Goal: Transaction & Acquisition: Book appointment/travel/reservation

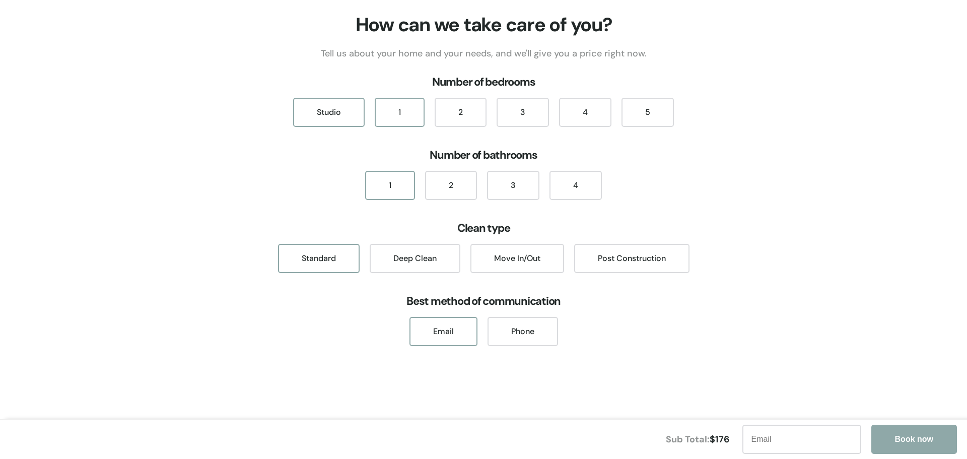
click at [422, 117] on div "1" at bounding box center [400, 112] width 50 height 29
click at [656, 337] on div "Email Phone" at bounding box center [483, 331] width 967 height 29
click at [455, 102] on div "2" at bounding box center [461, 112] width 52 height 29
click at [422, 106] on div "1" at bounding box center [400, 112] width 50 height 29
click at [413, 265] on div "Deep Clean" at bounding box center [415, 258] width 91 height 29
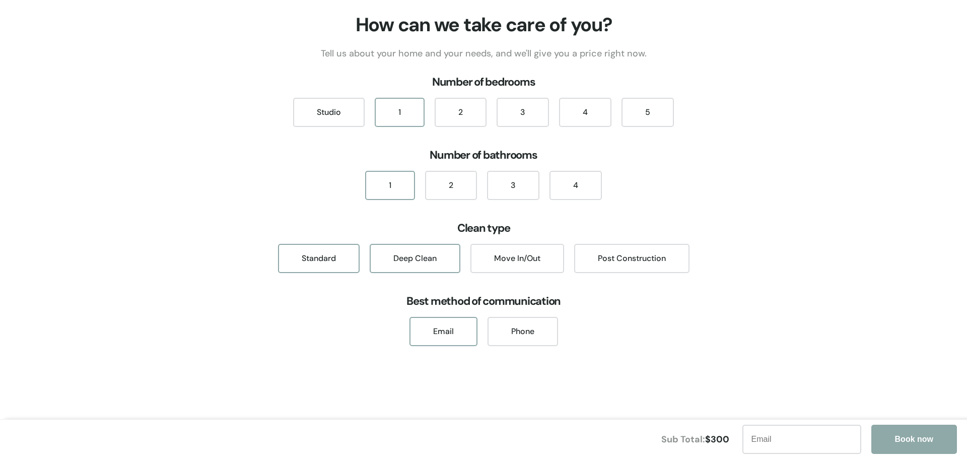
click at [320, 265] on div "Standard" at bounding box center [319, 258] width 82 height 29
click at [301, 260] on div "Standard" at bounding box center [319, 258] width 82 height 29
click at [256, 175] on div "1 2 3 4" at bounding box center [483, 185] width 967 height 29
drag, startPoint x: 237, startPoint y: 175, endPoint x: 42, endPoint y: 191, distance: 195.5
click at [42, 191] on div "1 2 3 4" at bounding box center [483, 185] width 967 height 29
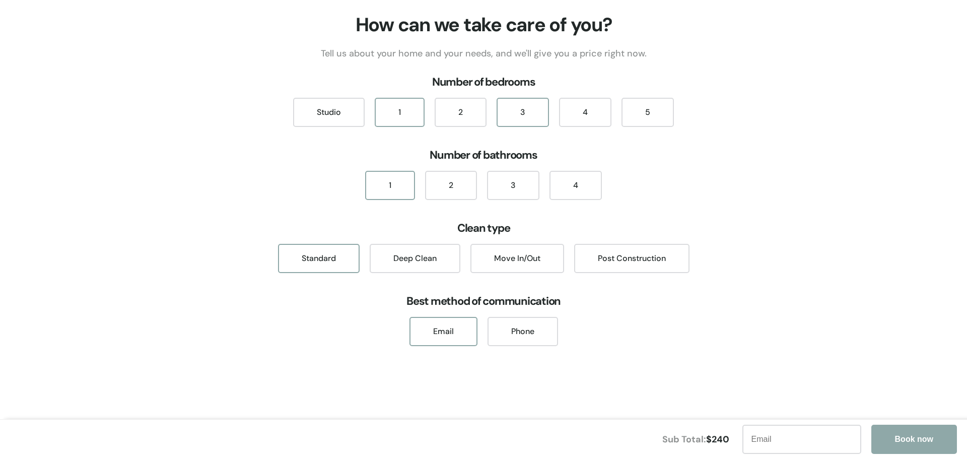
click at [521, 114] on div "3" at bounding box center [522, 112] width 52 height 29
click at [648, 111] on div "5" at bounding box center [647, 112] width 52 height 29
click at [329, 118] on div "Studio" at bounding box center [328, 112] width 71 height 29
click at [380, 186] on div "1" at bounding box center [390, 185] width 50 height 29
click at [513, 268] on div "Move In/Out" at bounding box center [517, 258] width 94 height 29
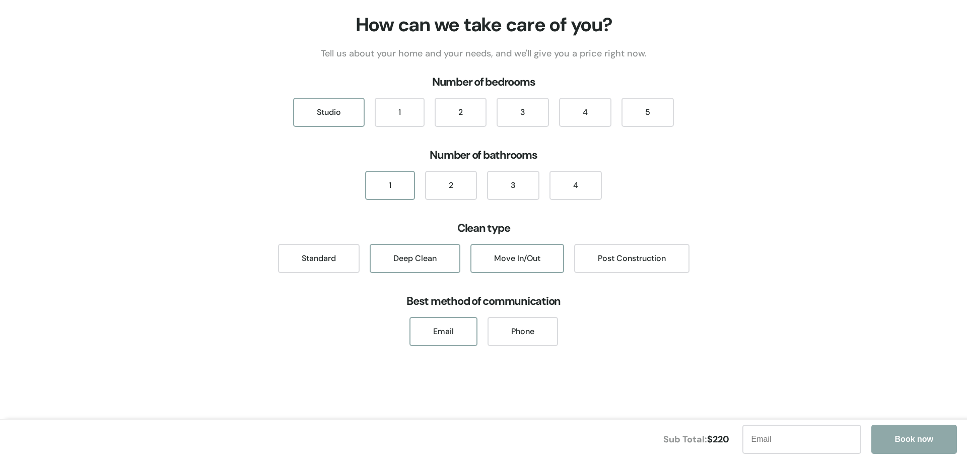
click at [384, 257] on div "Deep Clean" at bounding box center [415, 258] width 91 height 29
click at [412, 255] on div "Deep Clean" at bounding box center [415, 258] width 91 height 29
click at [282, 256] on div "Standard" at bounding box center [319, 258] width 82 height 29
